Goal: Browse casually

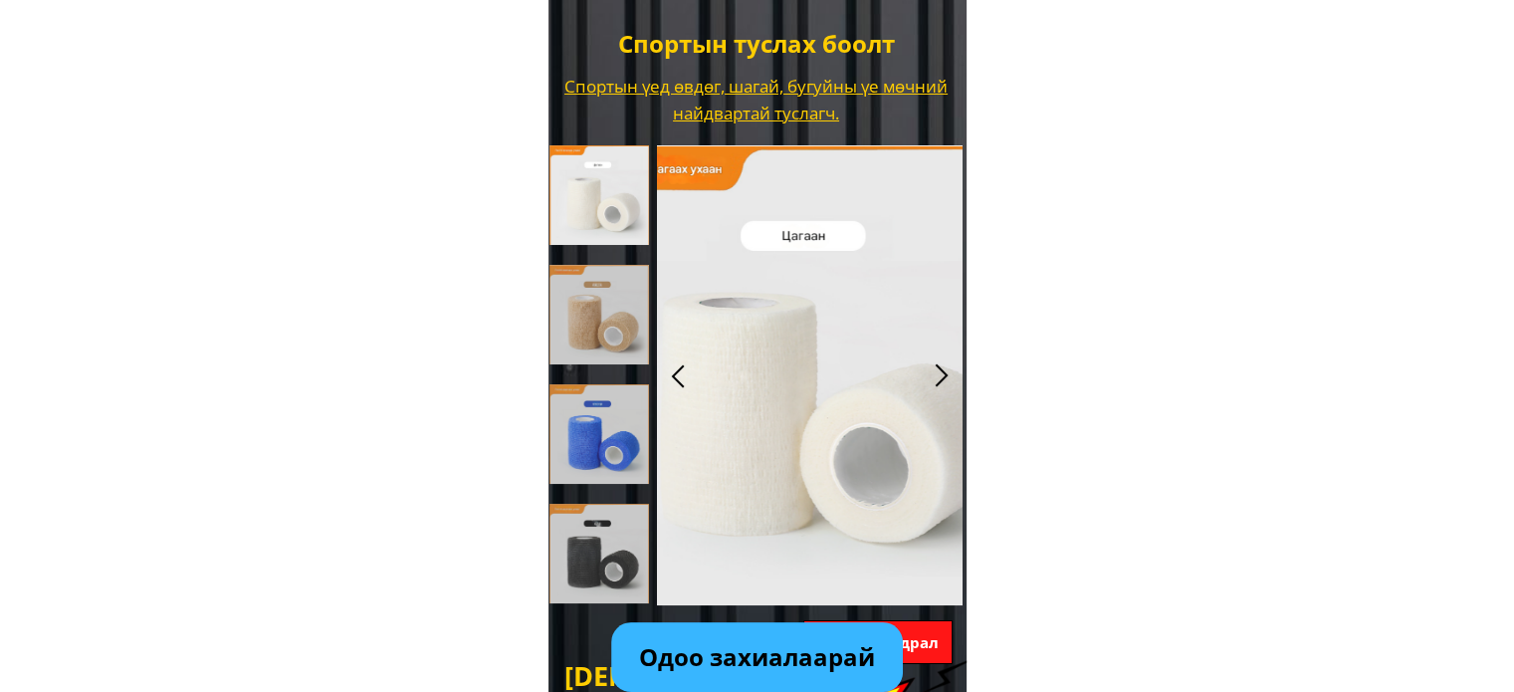
click at [941, 370] on div at bounding box center [941, 375] width 33 height 33
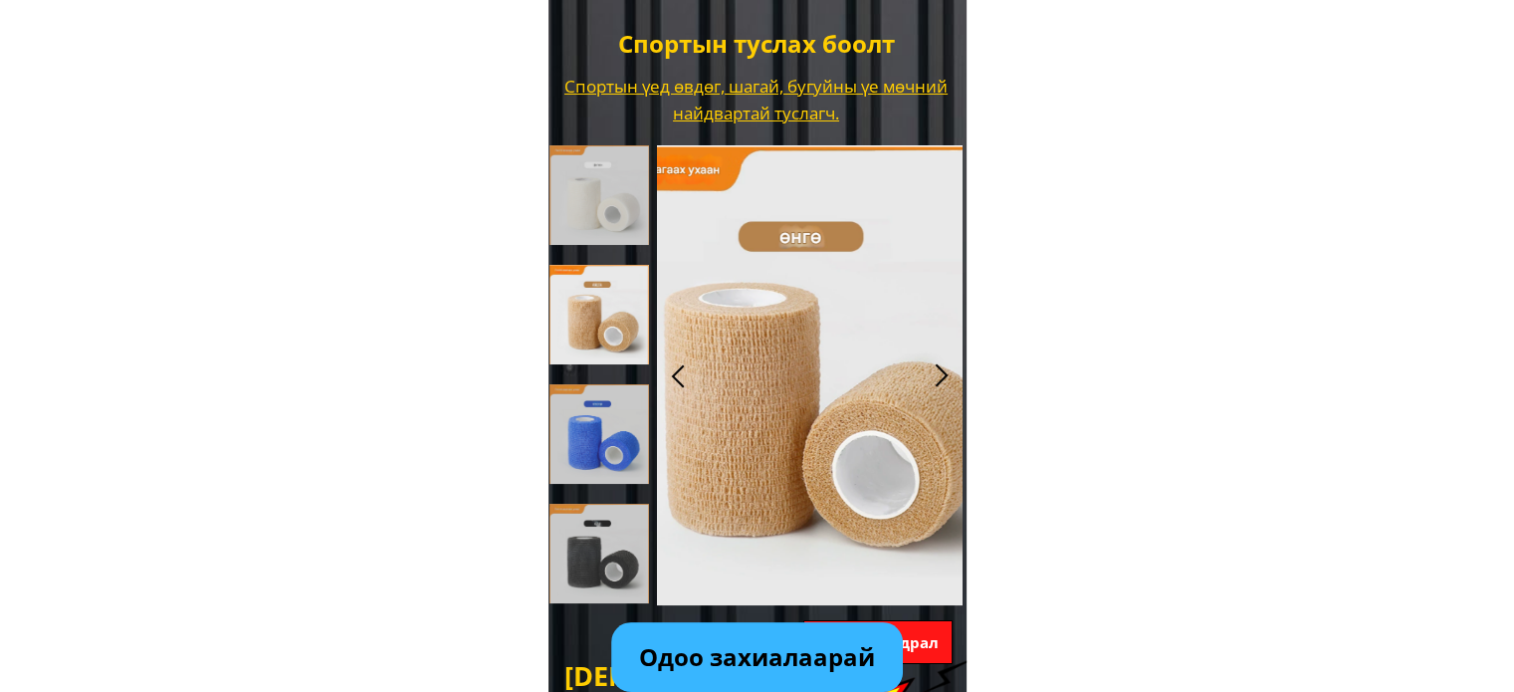
click at [941, 370] on div at bounding box center [941, 375] width 33 height 33
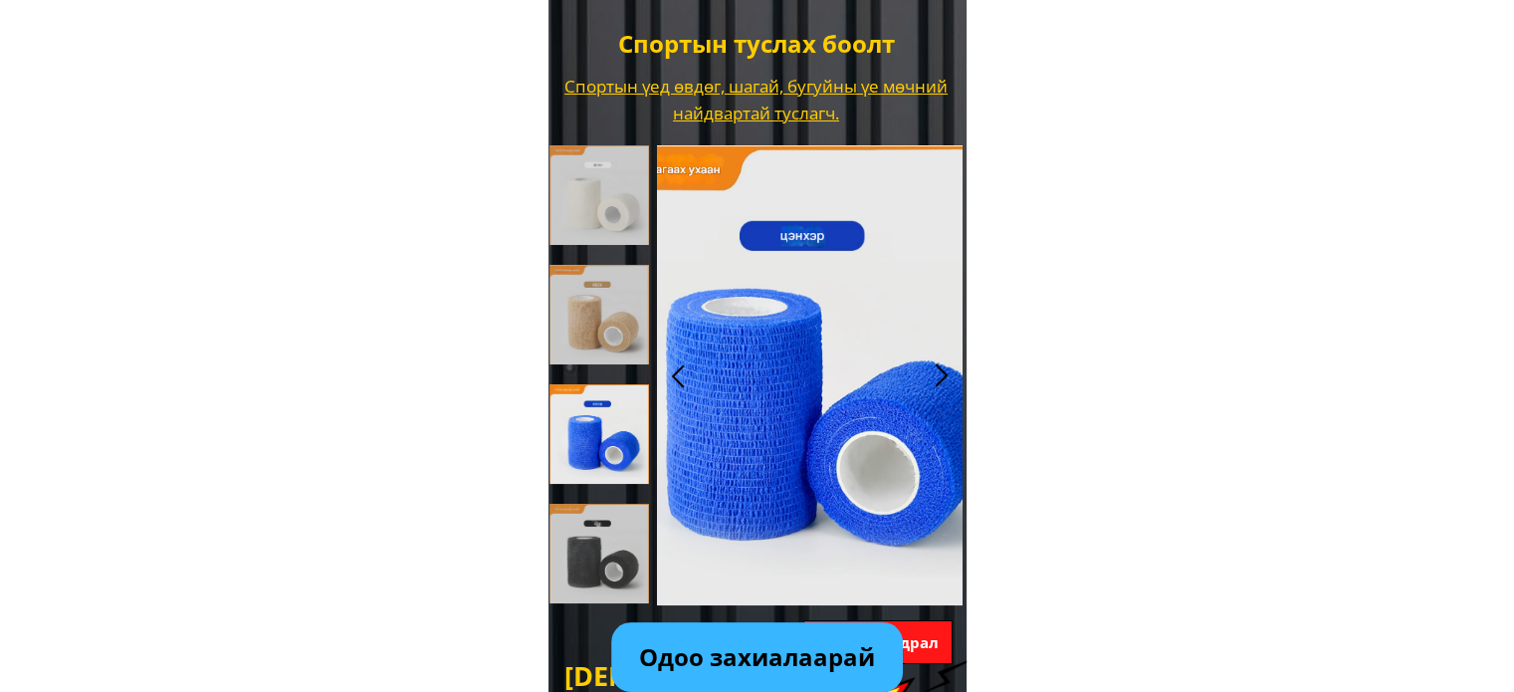
click at [941, 370] on div at bounding box center [941, 375] width 33 height 33
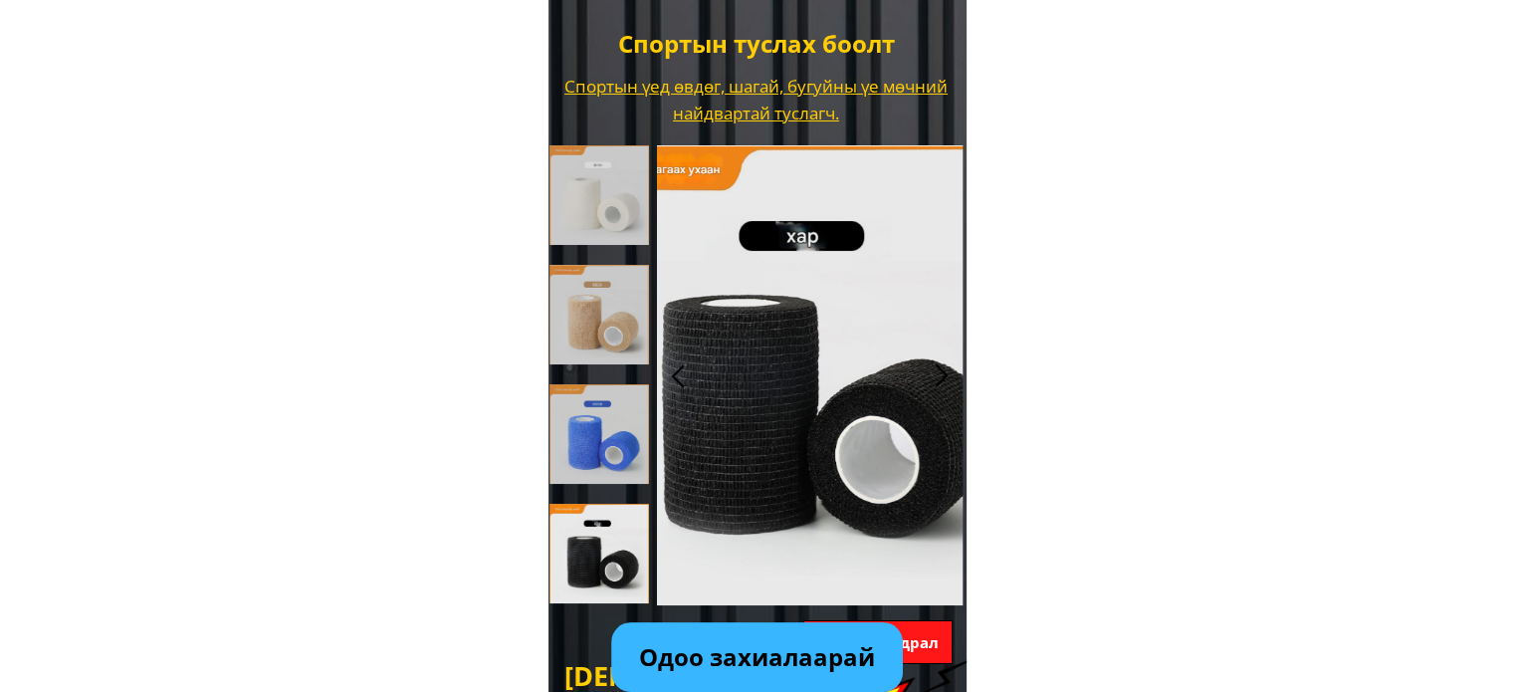
click at [941, 370] on div at bounding box center [941, 375] width 33 height 33
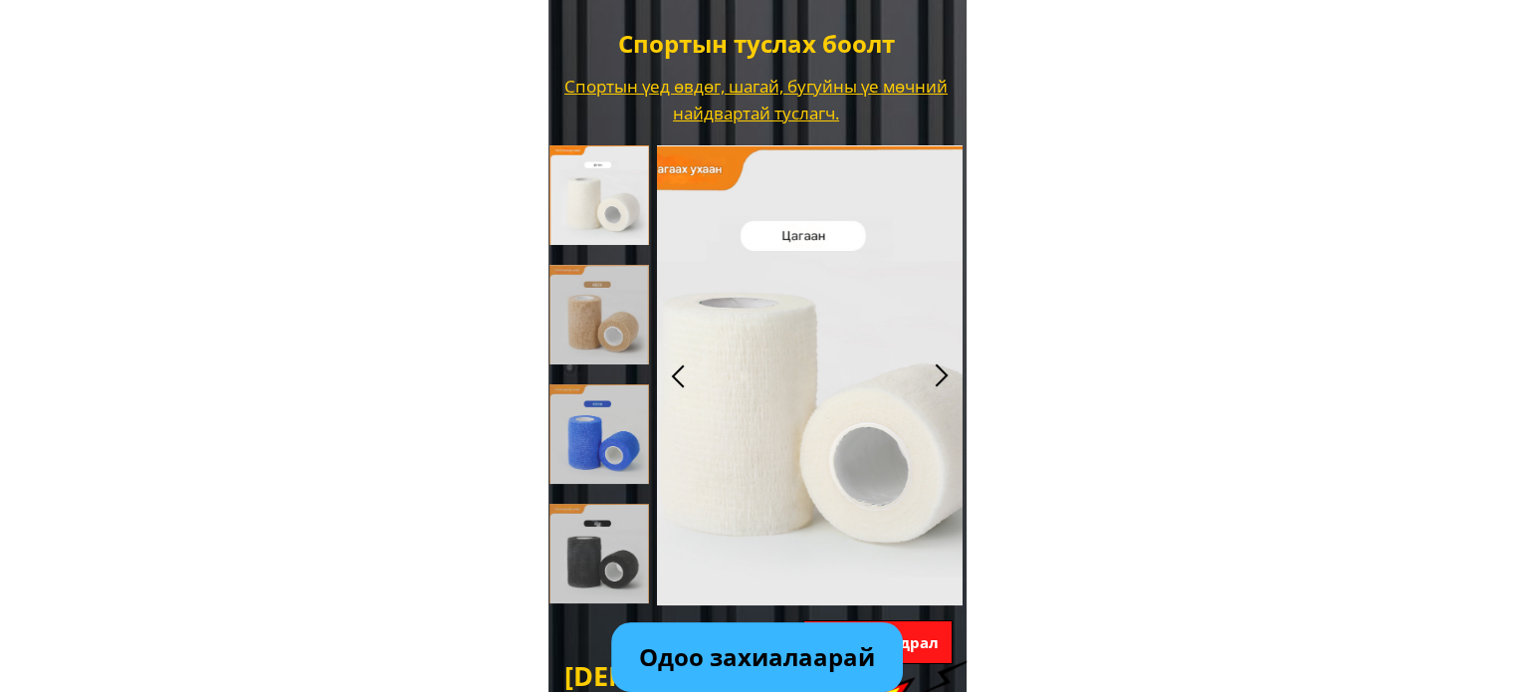
click at [941, 370] on div at bounding box center [941, 375] width 33 height 33
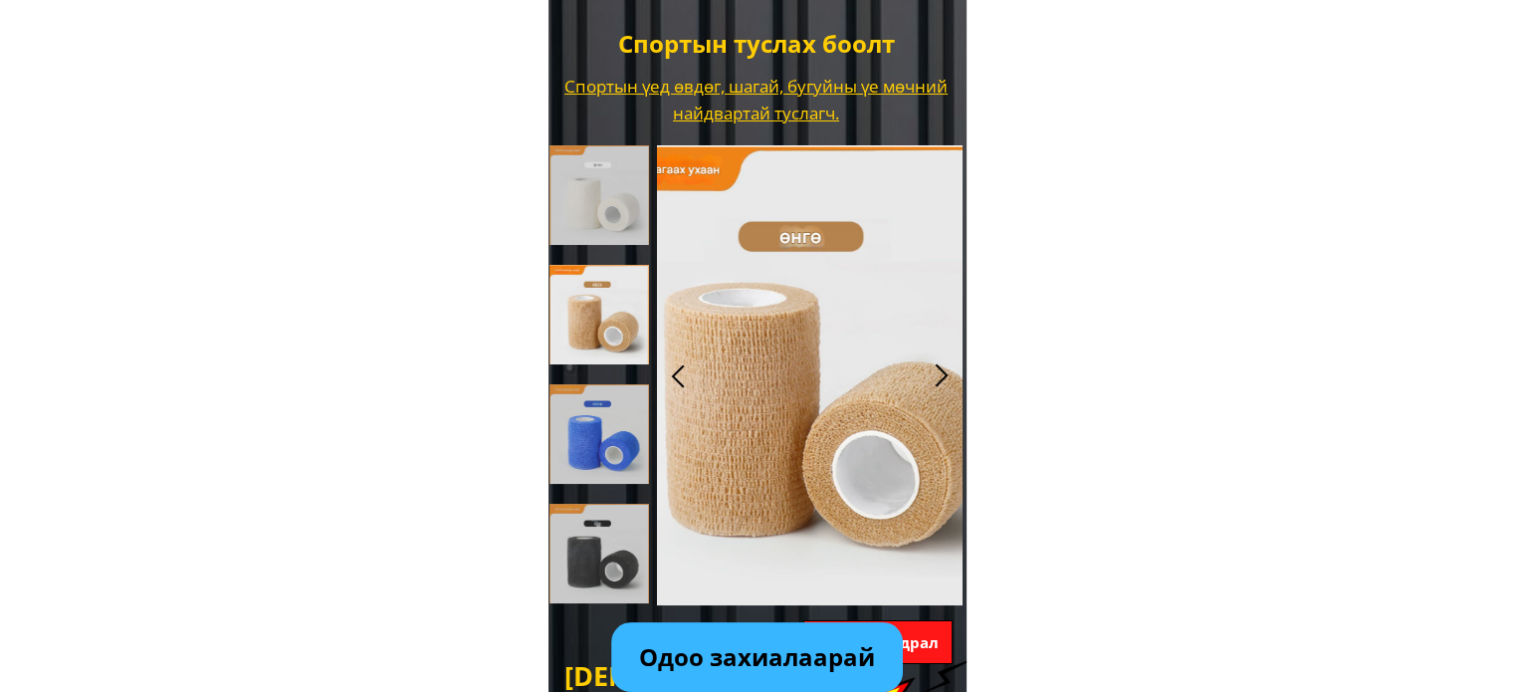
click at [941, 370] on div at bounding box center [941, 375] width 33 height 33
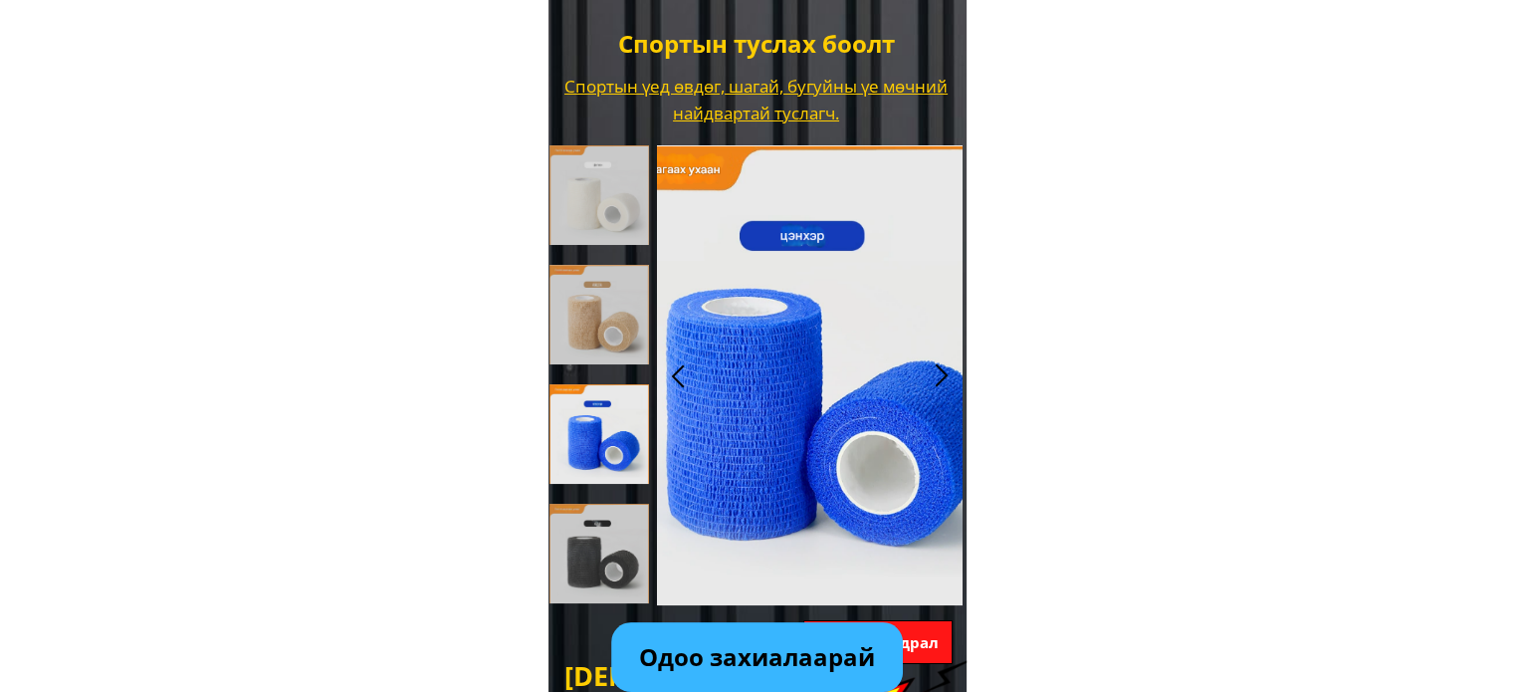
click at [941, 370] on div at bounding box center [941, 375] width 33 height 33
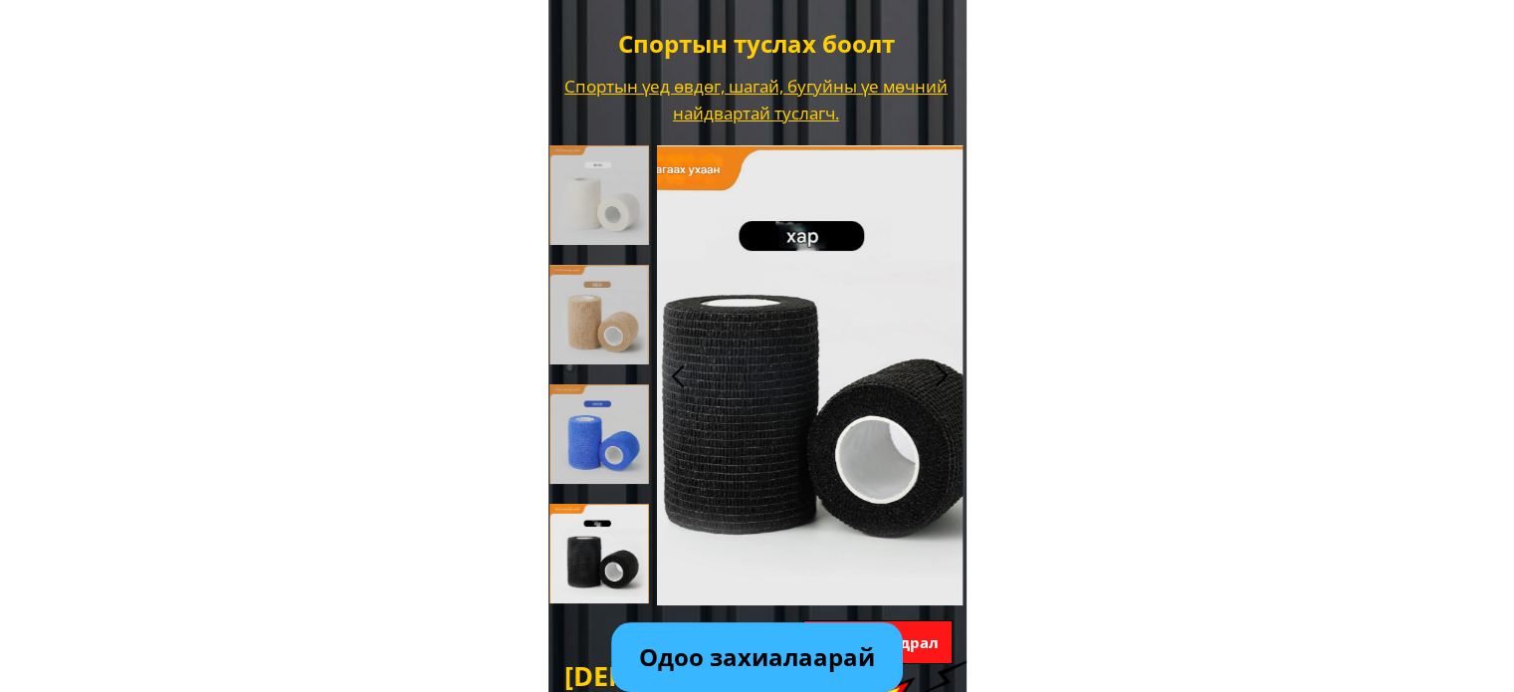
click at [941, 370] on div at bounding box center [941, 375] width 33 height 33
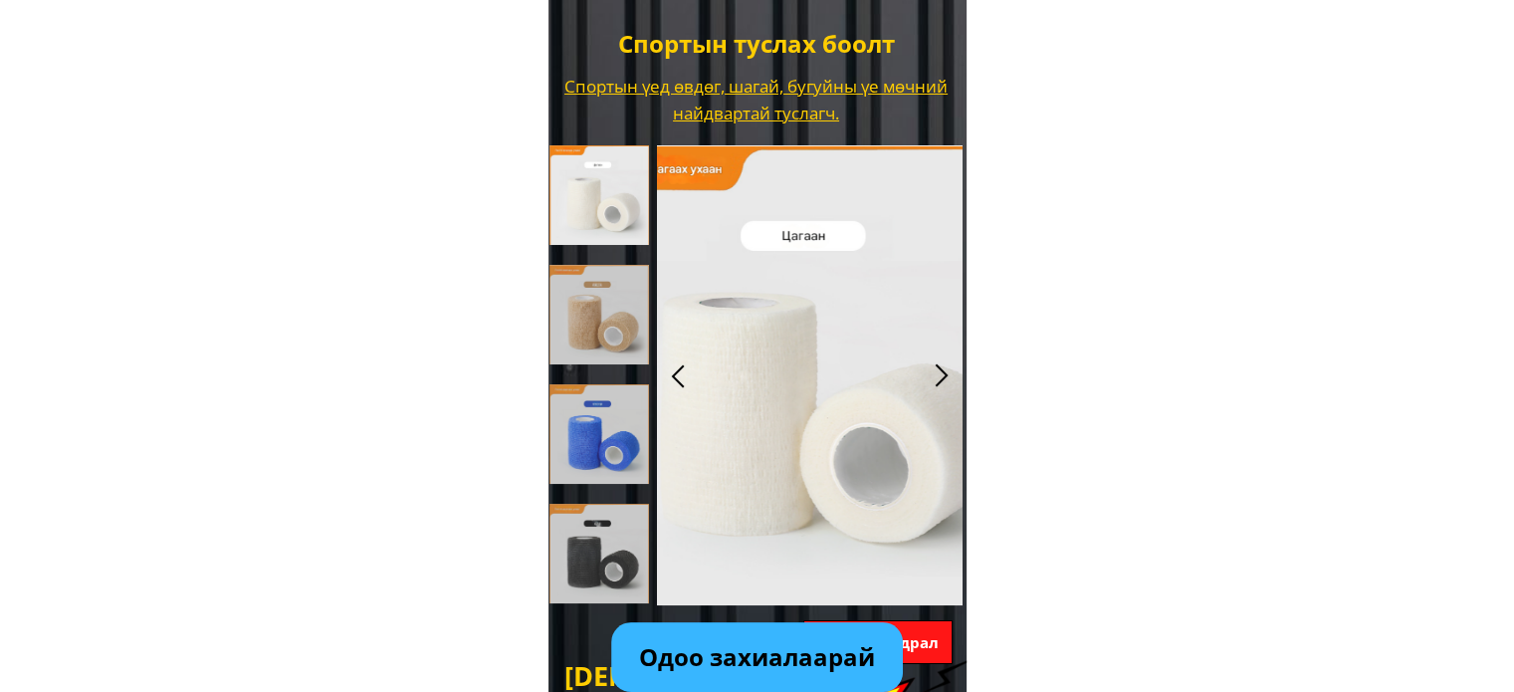
click at [941, 370] on div at bounding box center [941, 375] width 33 height 33
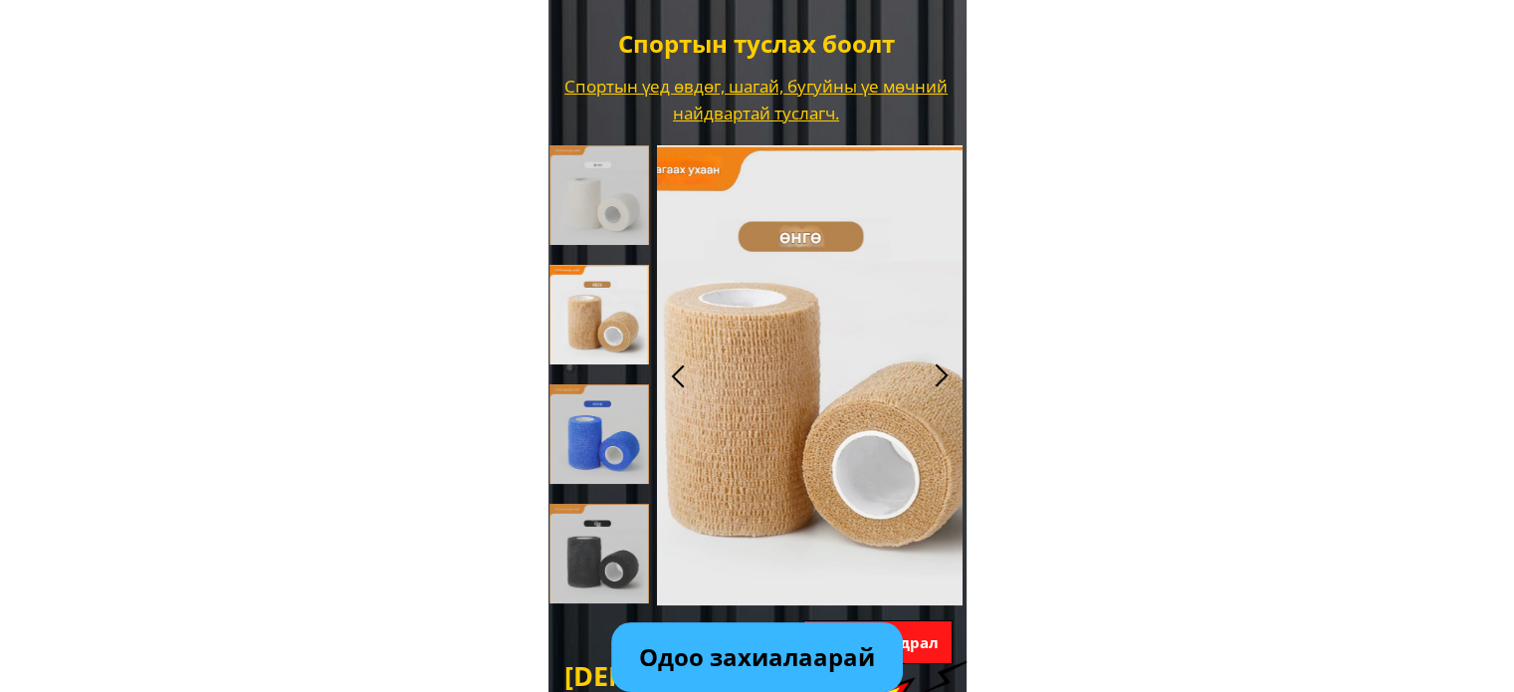
click at [941, 370] on div at bounding box center [941, 375] width 33 height 33
